Goal: Task Accomplishment & Management: Manage account settings

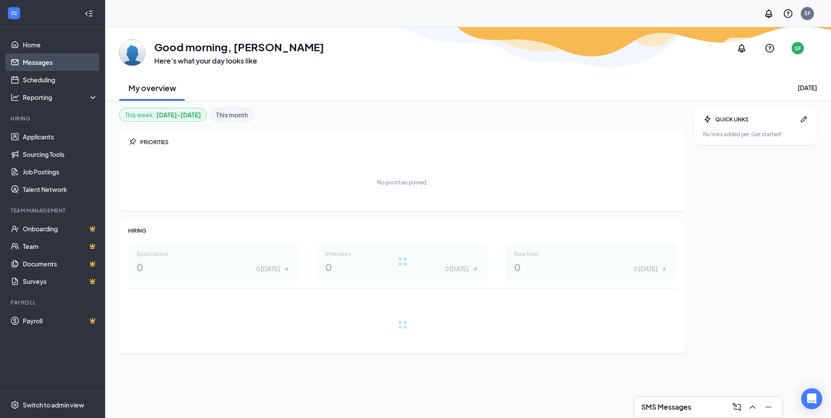
click at [45, 65] on link "Messages" at bounding box center [60, 62] width 75 height 18
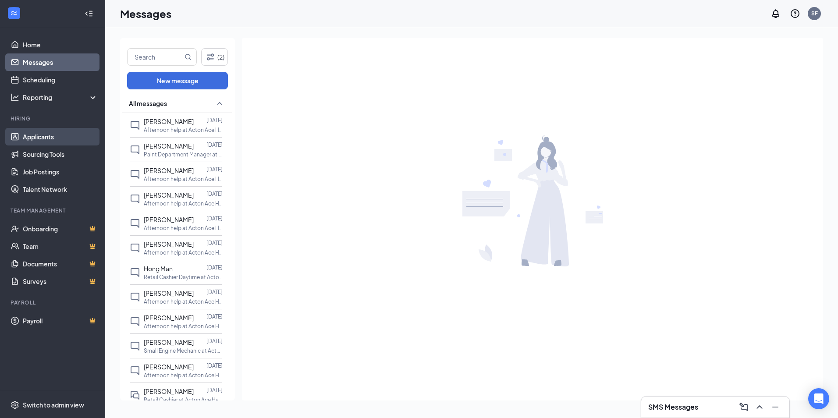
click at [46, 134] on link "Applicants" at bounding box center [60, 137] width 75 height 18
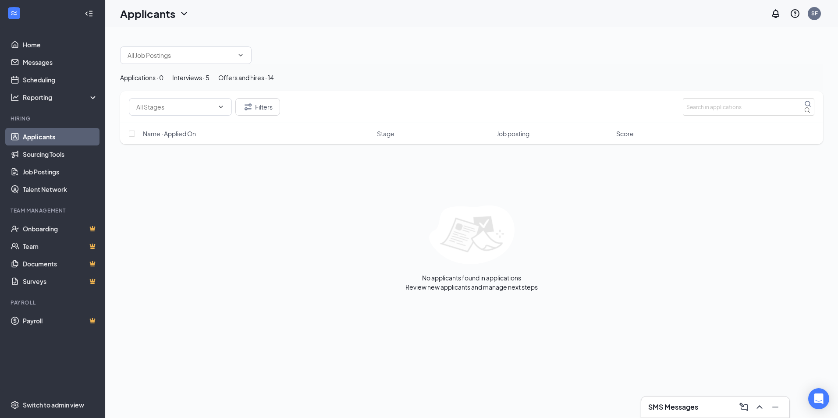
click at [209, 82] on div "Interviews · 5" at bounding box center [190, 78] width 37 height 10
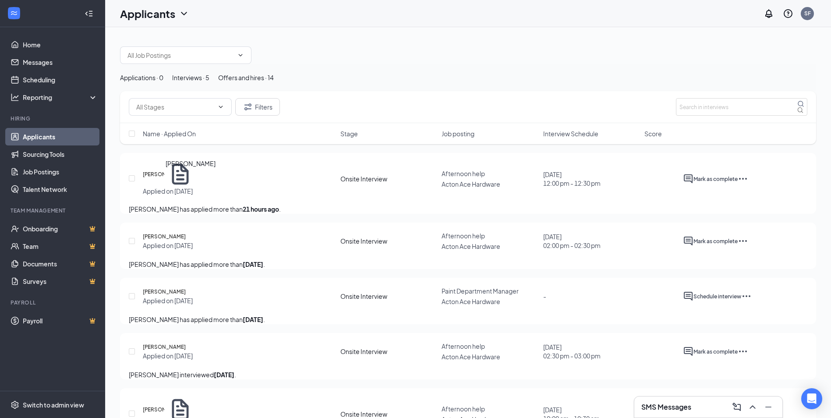
click at [164, 179] on h5 "[PERSON_NAME]" at bounding box center [153, 174] width 21 height 9
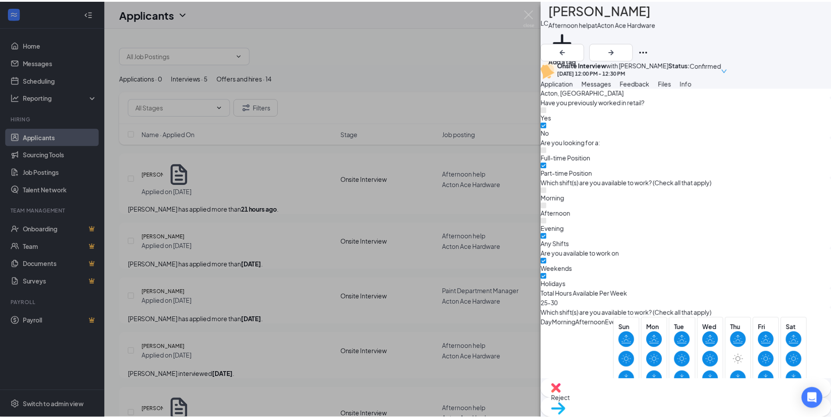
scroll to position [438, 0]
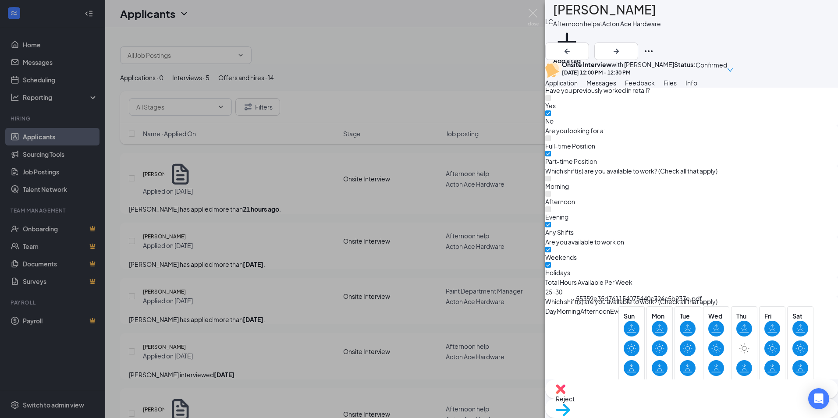
click at [531, 11] on img at bounding box center [532, 17] width 11 height 17
